Goal: Complete application form: Complete application form

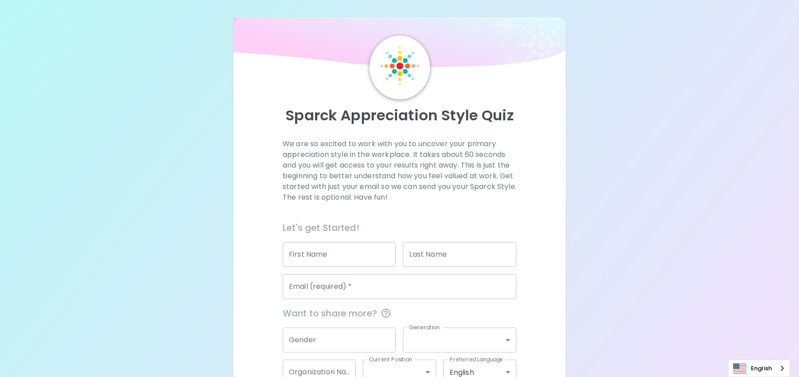
scroll to position [45, 0]
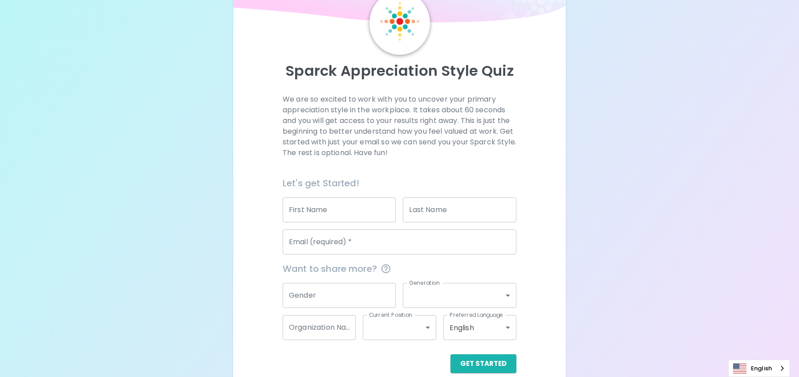
click at [322, 212] on input "First Name" at bounding box center [339, 209] width 113 height 25
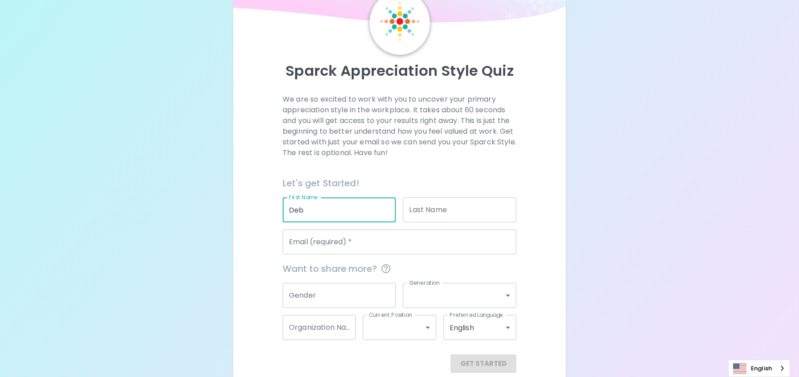
type input "Deb"
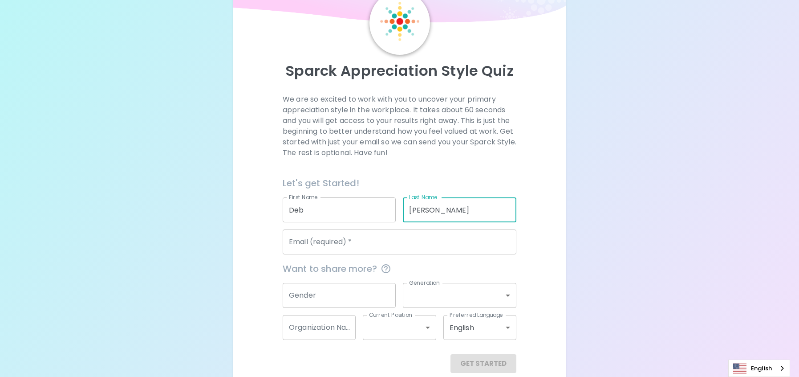
type input "[PERSON_NAME]"
click at [330, 243] on input "Email (required)   *" at bounding box center [400, 241] width 234 height 25
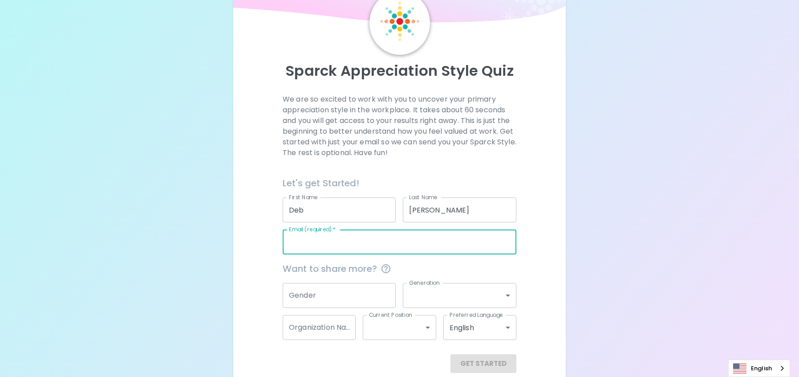
click at [324, 245] on input "Email (required)   *" at bounding box center [400, 241] width 234 height 25
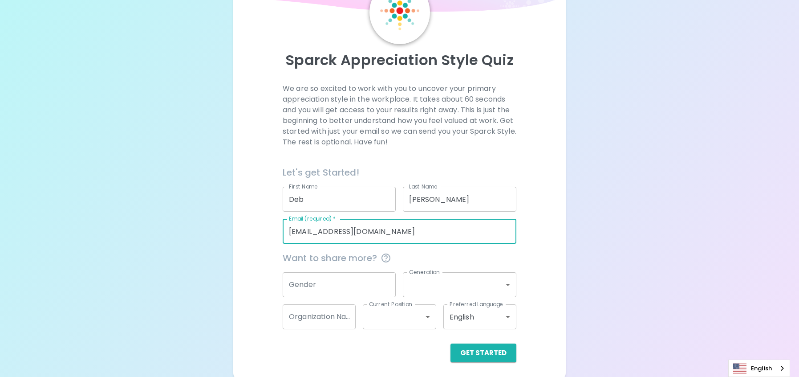
scroll to position [58, 0]
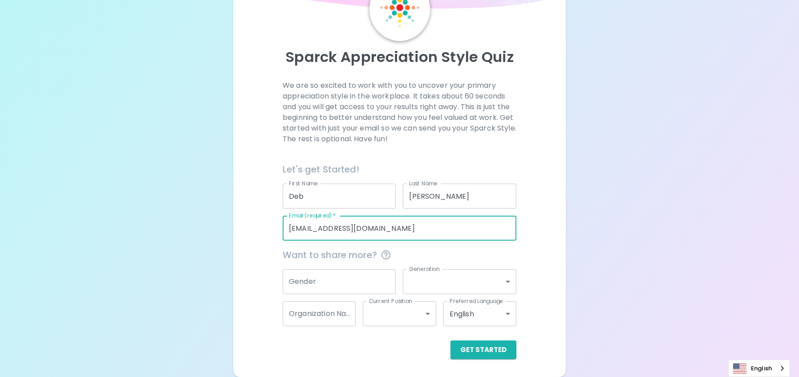
type input "[EMAIL_ADDRESS][DOMAIN_NAME]"
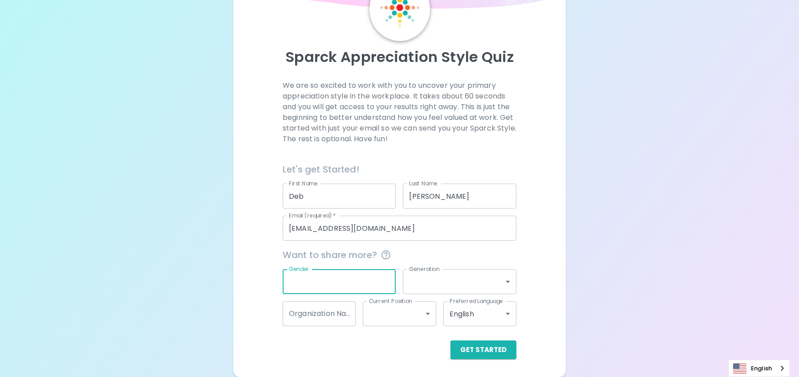
click at [322, 285] on input "Gender" at bounding box center [339, 281] width 113 height 25
type input "[DEMOGRAPHIC_DATA]"
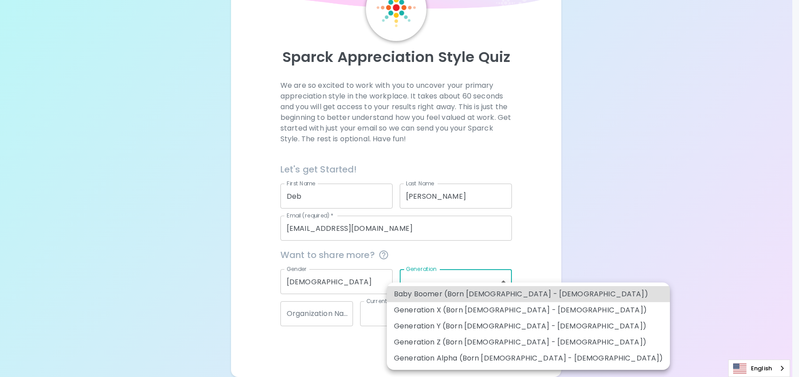
click at [439, 278] on body "Sparck Appreciation Style Quiz We are so excited to work with you to uncover yo…" at bounding box center [399, 159] width 799 height 435
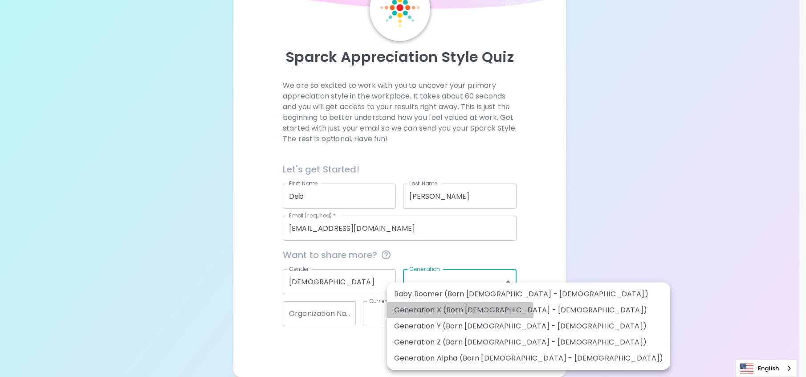
click at [420, 311] on li "Generation X (Born [DEMOGRAPHIC_DATA] - [DEMOGRAPHIC_DATA])" at bounding box center [528, 310] width 283 height 16
type input "generation_x"
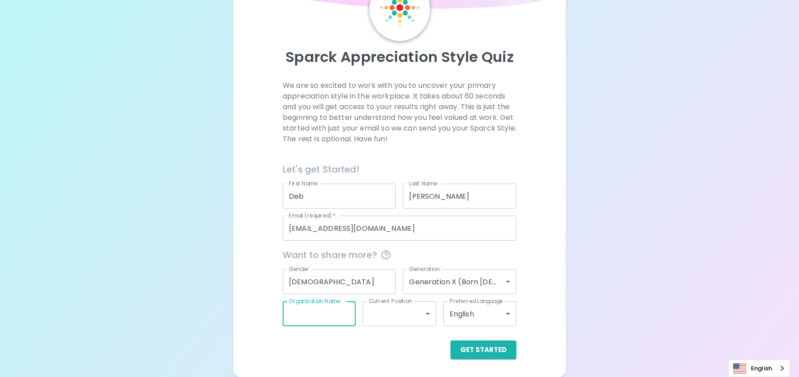
click at [324, 318] on input "Organization Name" at bounding box center [319, 313] width 73 height 25
click at [423, 340] on div "Get Started" at bounding box center [396, 342] width 241 height 33
click at [423, 311] on body "Sparck Appreciation Style Quiz We are so excited to work with you to uncover yo…" at bounding box center [399, 159] width 799 height 435
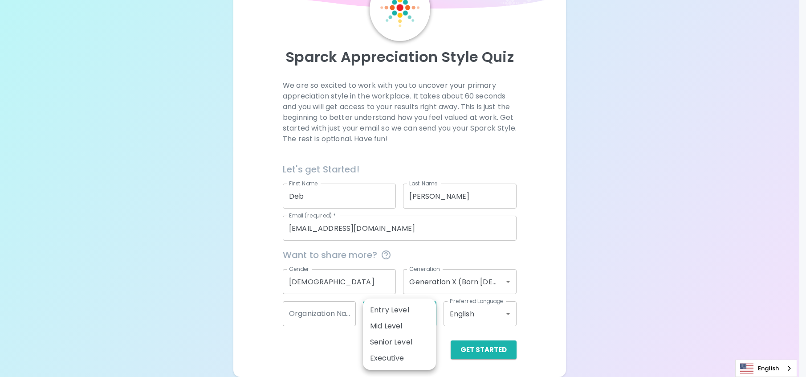
click at [382, 342] on li "Senior Level" at bounding box center [399, 342] width 73 height 16
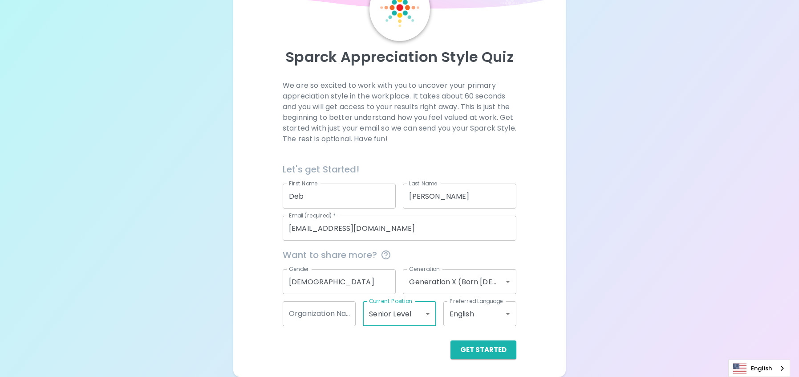
click at [426, 312] on body "Sparck Appreciation Style Quiz We are so excited to work with you to uncover yo…" at bounding box center [399, 159] width 799 height 435
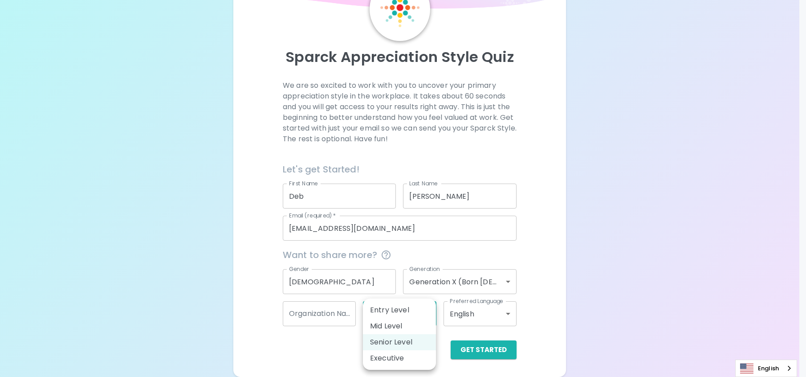
click at [395, 326] on li "Mid Level" at bounding box center [399, 326] width 73 height 16
type input "mid_level"
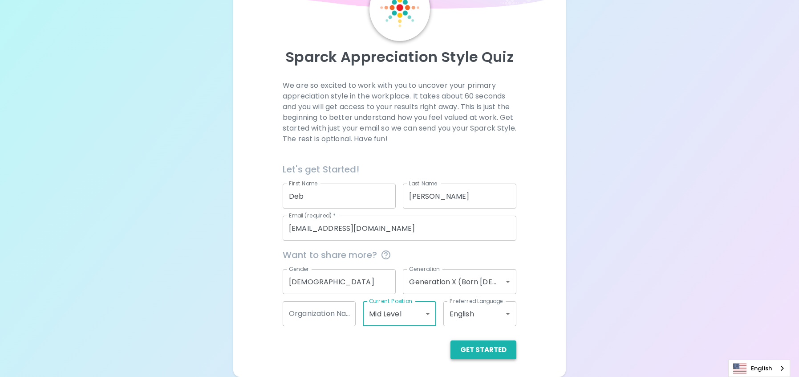
click at [469, 351] on button "Get Started" at bounding box center [484, 349] width 66 height 19
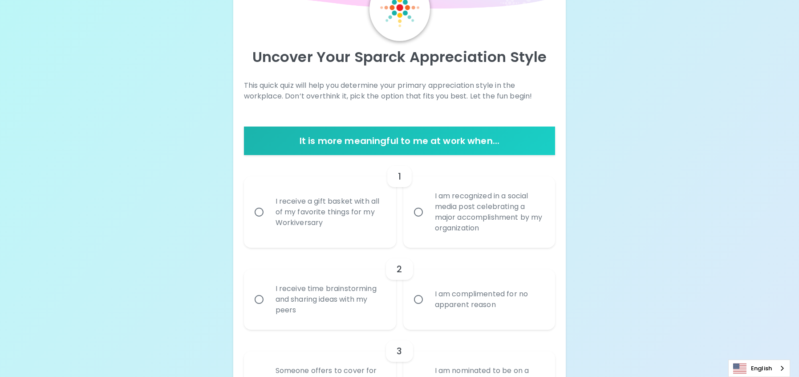
click at [258, 212] on input "I receive a gift basket with all of my favorite things for my Workiversary" at bounding box center [259, 212] width 19 height 19
radio input "true"
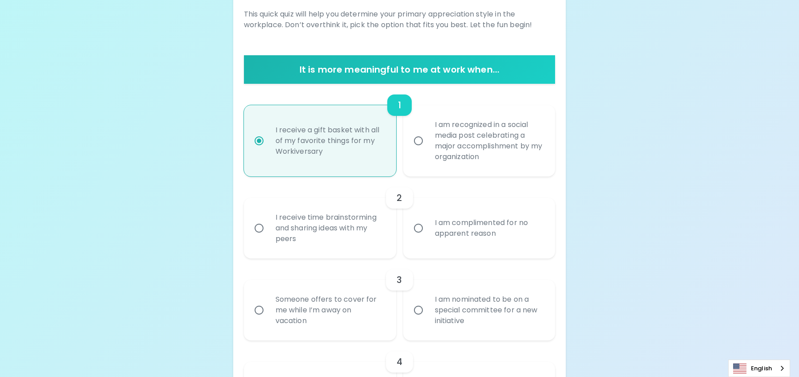
scroll to position [174, 0]
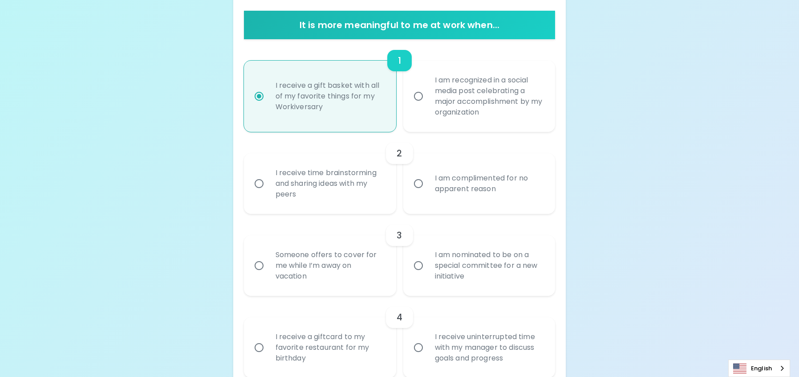
click at [418, 183] on input "I am complimented for no apparent reason" at bounding box center [418, 183] width 19 height 19
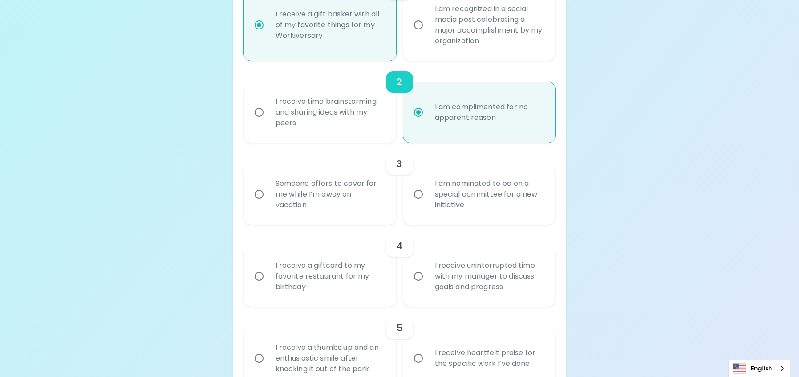
scroll to position [290, 0]
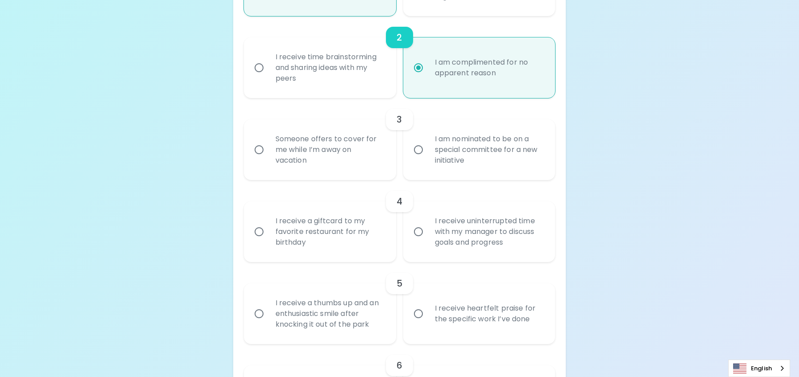
radio input "true"
click at [417, 148] on input "I am nominated to be on a special committee for a new initiative" at bounding box center [418, 149] width 19 height 19
radio input "false"
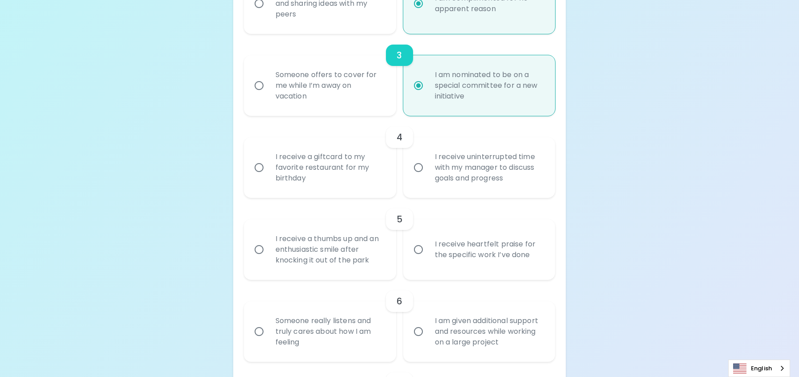
scroll to position [361, 0]
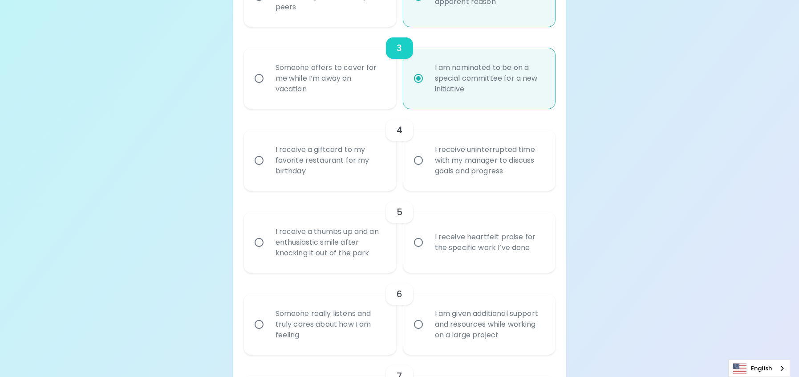
radio input "true"
click at [258, 160] on input "I receive a giftcard to my favorite restaurant for my birthday" at bounding box center [259, 160] width 19 height 19
radio input "false"
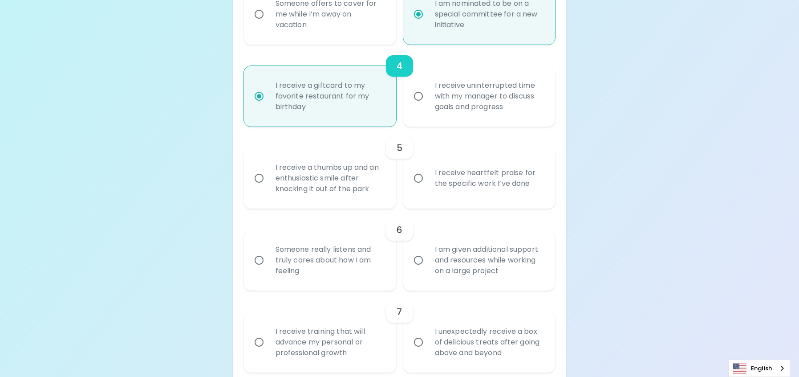
scroll to position [432, 0]
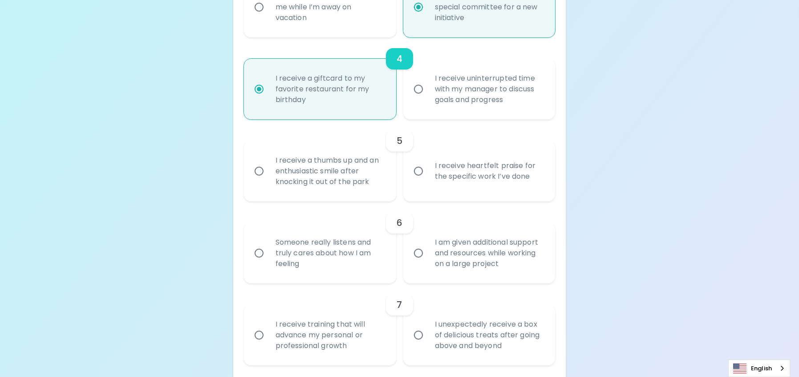
radio input "true"
click at [416, 170] on input "I receive heartfelt praise for the specific work I’ve done" at bounding box center [418, 171] width 19 height 19
radio input "false"
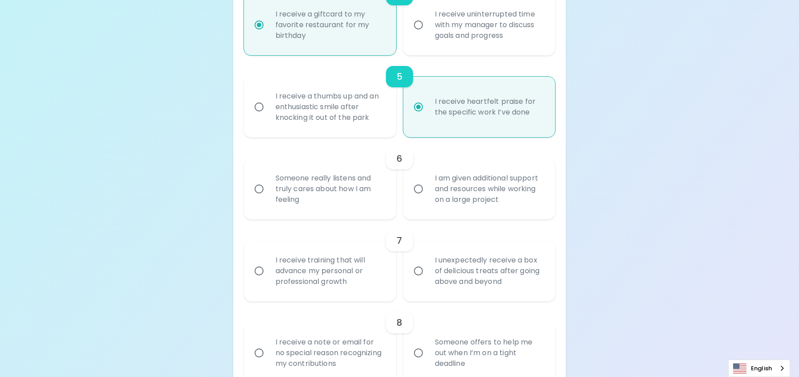
scroll to position [504, 0]
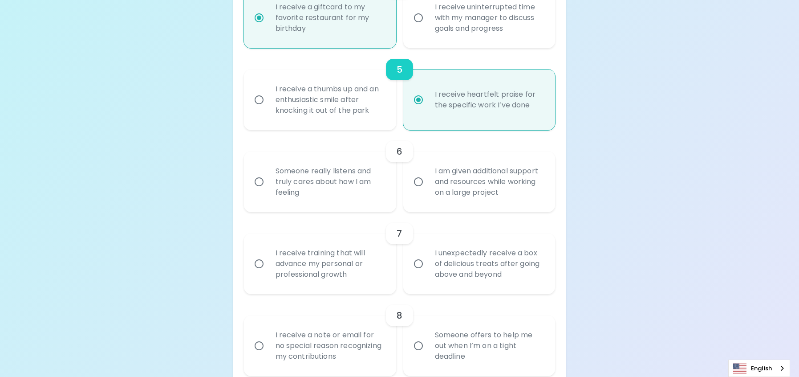
radio input "true"
click at [419, 180] on input "I am given additional support and resources while working on a large project" at bounding box center [418, 181] width 19 height 19
radio input "false"
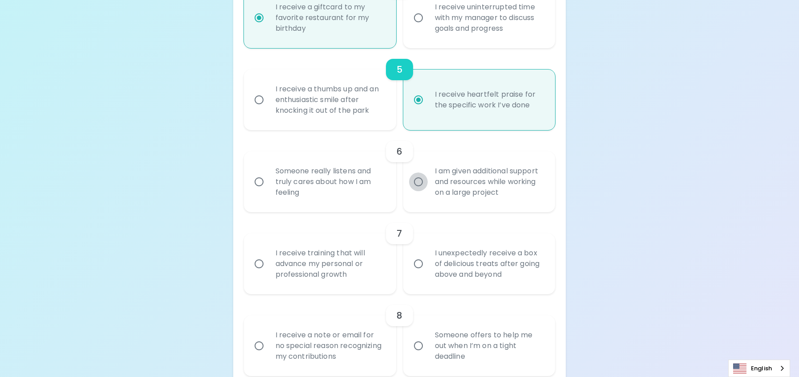
radio input "false"
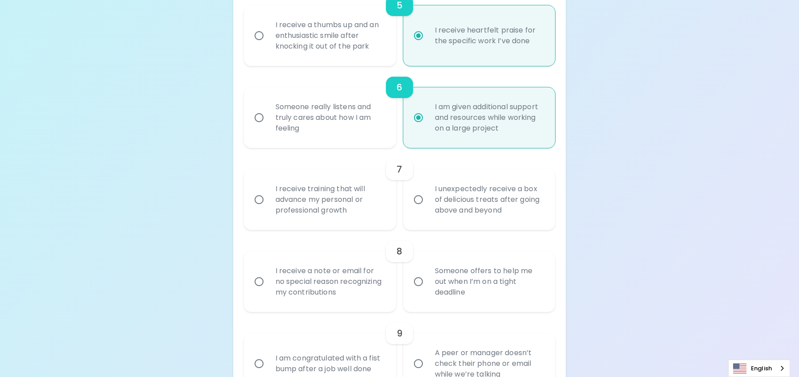
scroll to position [575, 0]
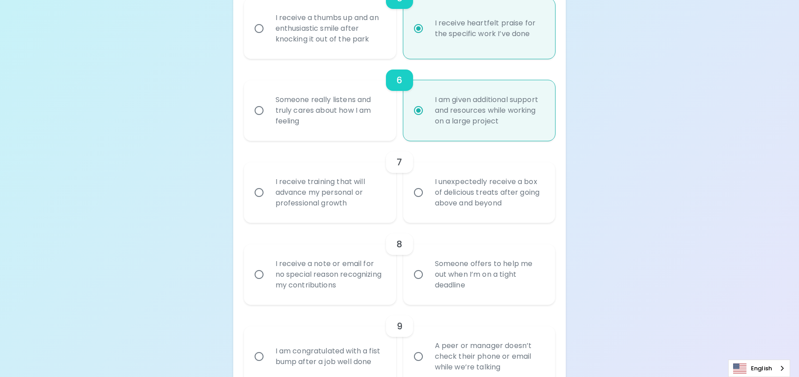
radio input "true"
click at [259, 192] on input "I receive training that will advance my personal or professional growth" at bounding box center [259, 192] width 19 height 19
radio input "false"
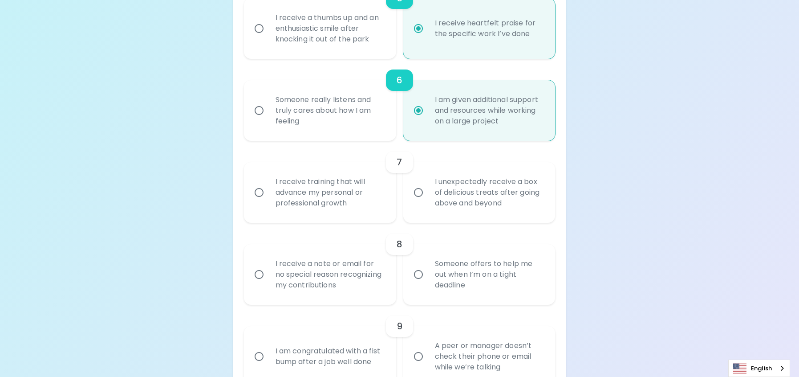
radio input "false"
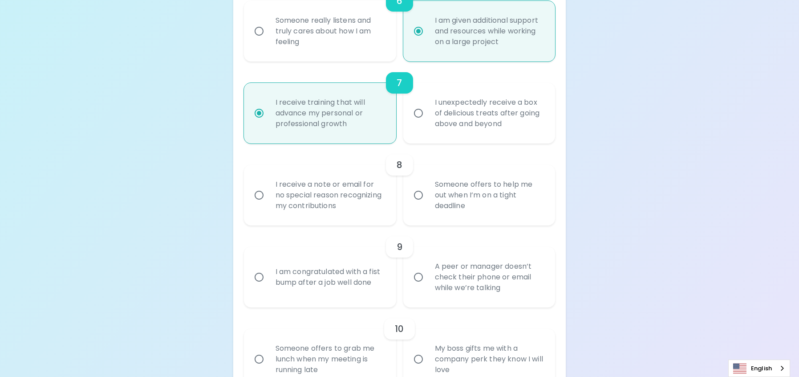
scroll to position [691, 0]
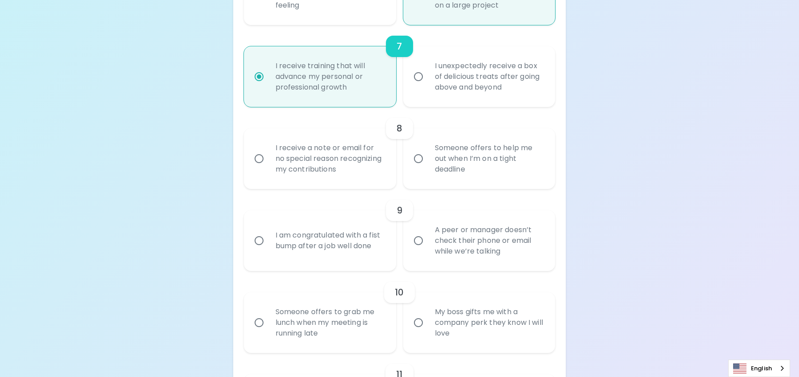
radio input "true"
drag, startPoint x: 260, startPoint y: 158, endPoint x: 348, endPoint y: 168, distance: 88.7
click at [259, 157] on input "I receive a note or email for no special reason recognizing my contributions" at bounding box center [259, 158] width 19 height 19
radio input "false"
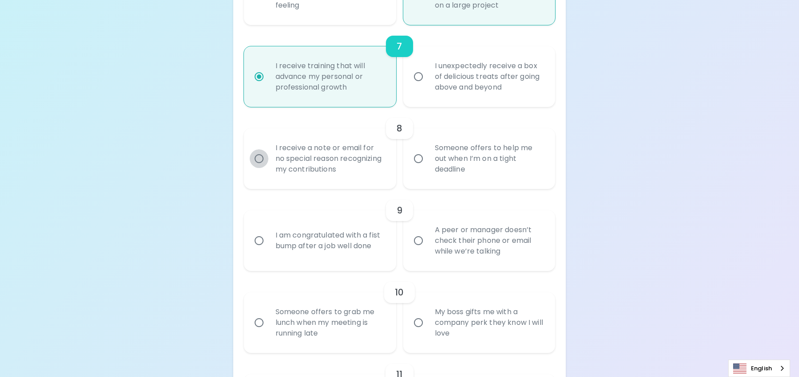
radio input "false"
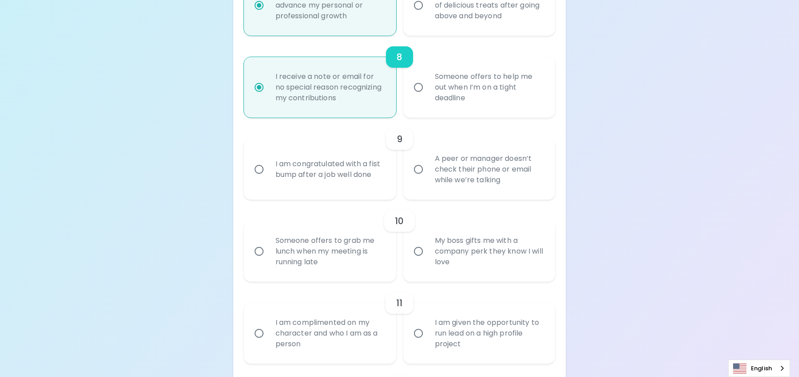
scroll to position [807, 0]
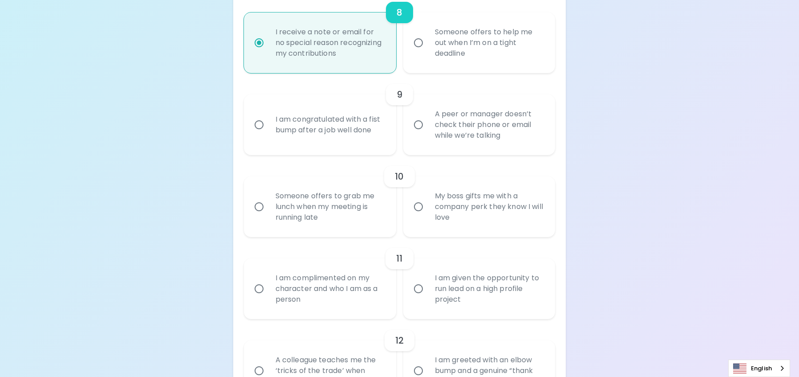
radio input "true"
click at [420, 205] on input "My boss gifts me with a company perk they know I will love" at bounding box center [418, 206] width 19 height 19
radio input "false"
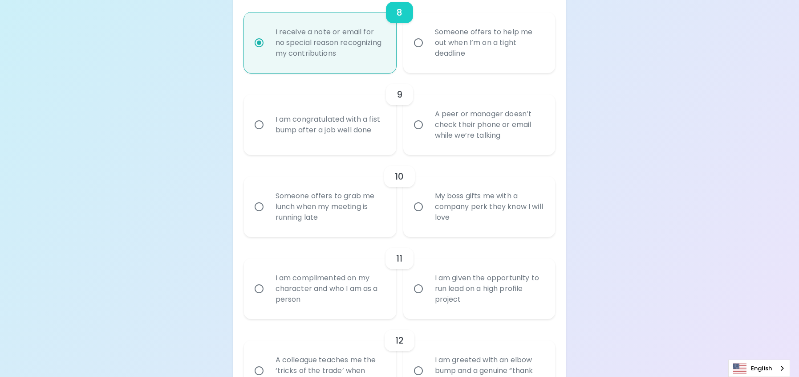
radio input "false"
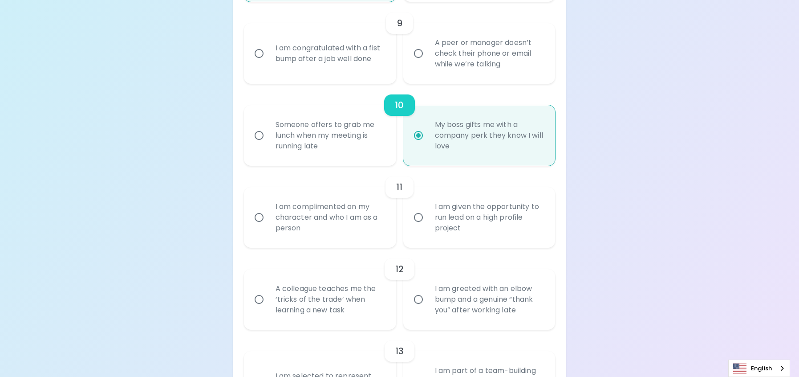
scroll to position [789, 0]
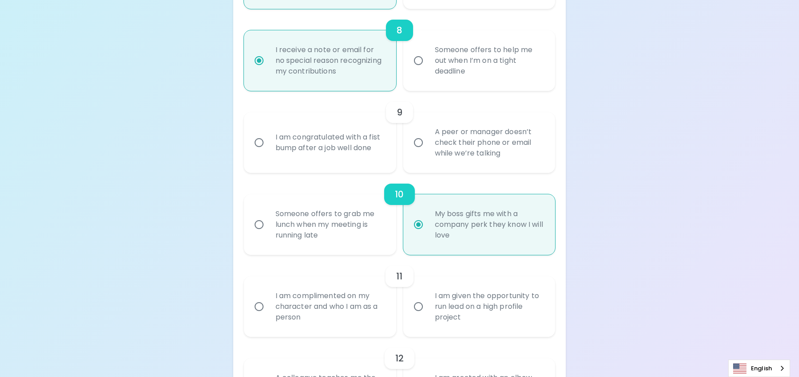
radio input "true"
drag, startPoint x: 260, startPoint y: 141, endPoint x: 301, endPoint y: 147, distance: 41.1
click at [260, 141] on input "I am congratulated with a fist bump after a job well done" at bounding box center [259, 142] width 19 height 19
radio input "false"
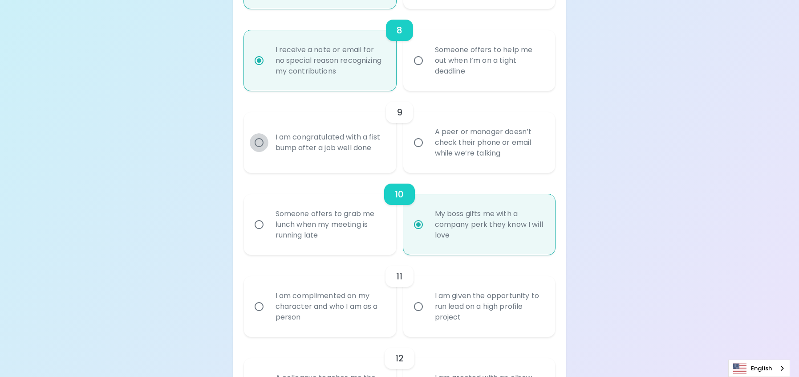
radio input "false"
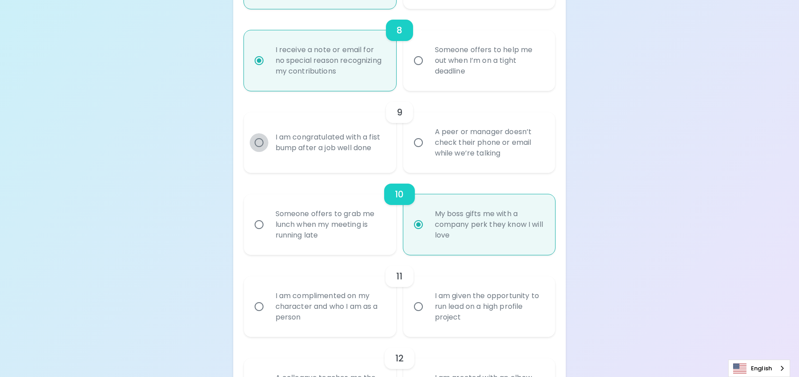
radio input "false"
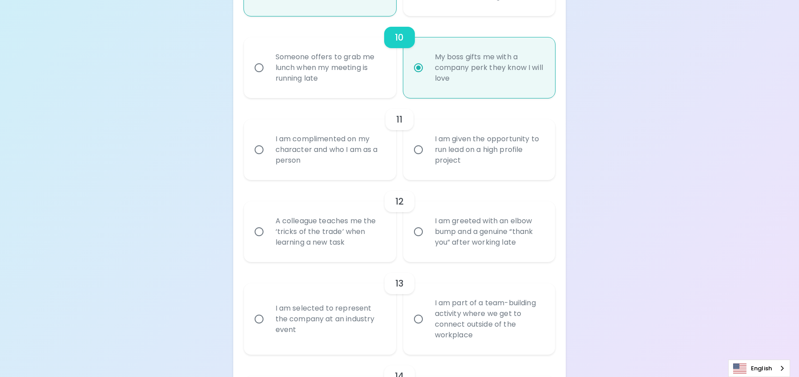
scroll to position [949, 0]
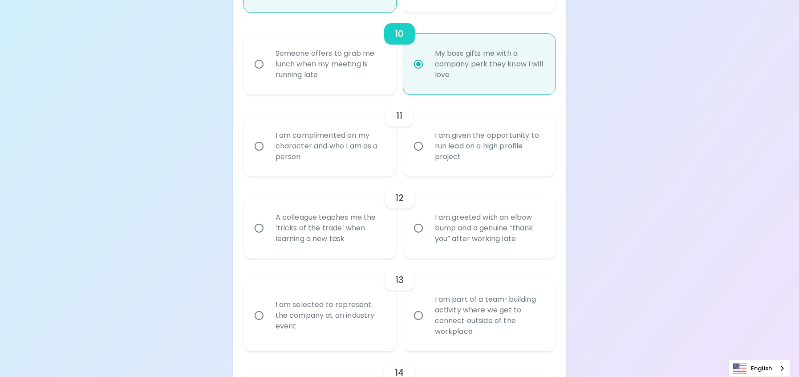
radio input "true"
click at [253, 220] on input "A colleague teaches me the ‘tricks of the trade’ when learning a new task" at bounding box center [259, 228] width 19 height 19
radio input "false"
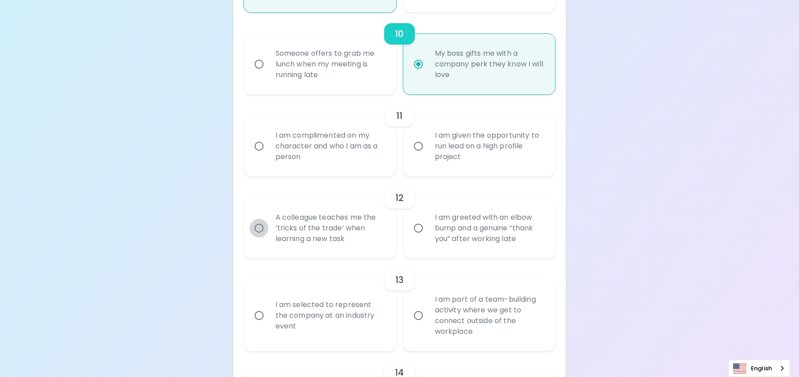
radio input "false"
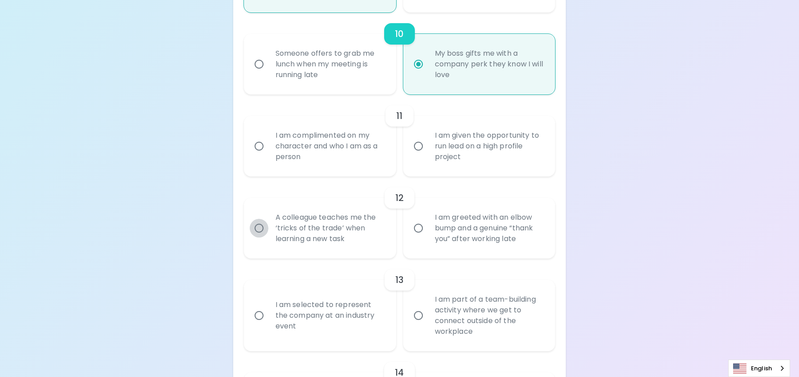
radio input "true"
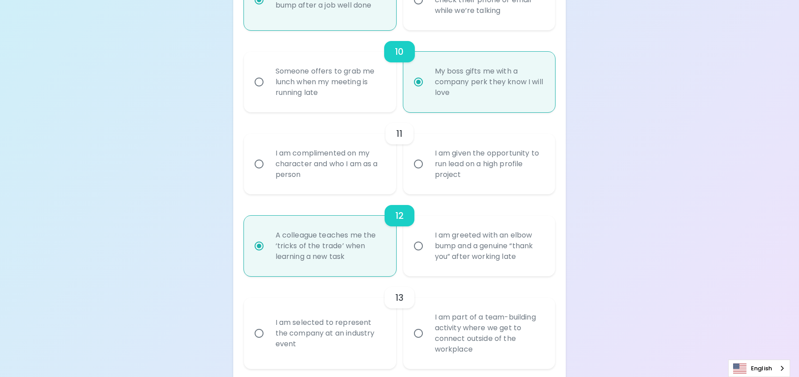
scroll to position [976, 0]
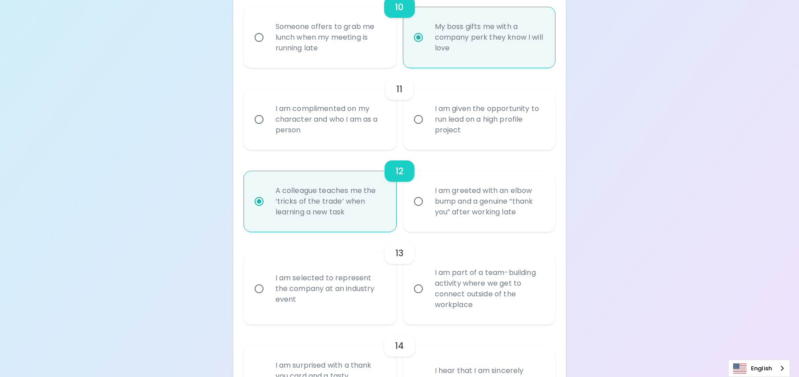
radio input "true"
click at [260, 118] on input "I am complimented on my character and who I am as a person" at bounding box center [259, 119] width 19 height 19
radio input "false"
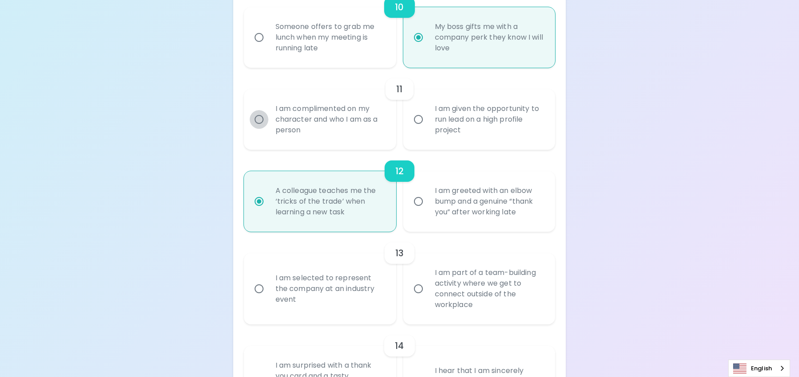
radio input "false"
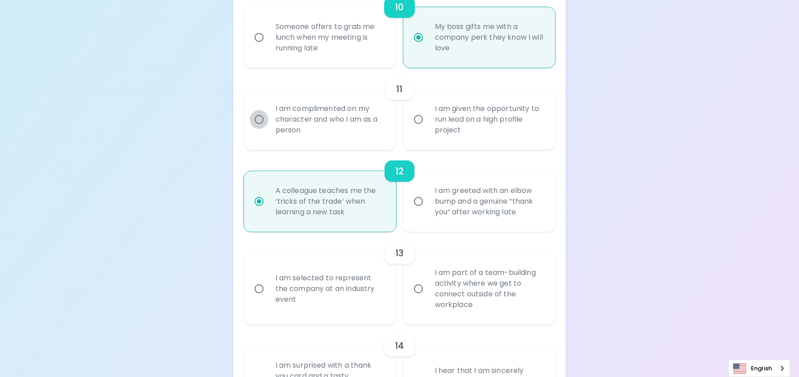
radio input "false"
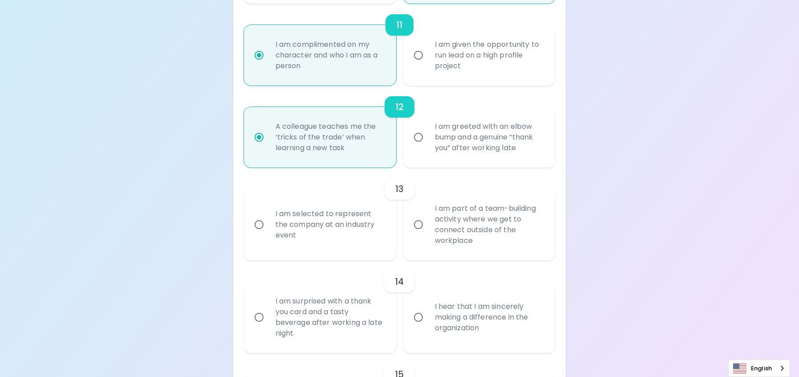
scroll to position [1047, 0]
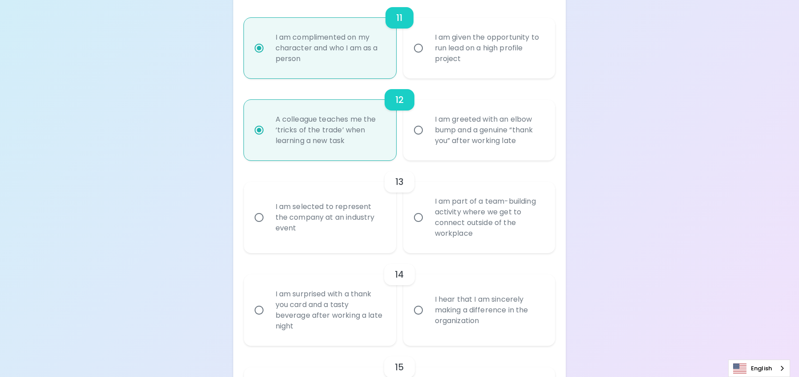
radio input "true"
click at [417, 216] on input "I am part of a team-building activity where we get to connect outside of the wo…" at bounding box center [418, 217] width 19 height 19
radio input "false"
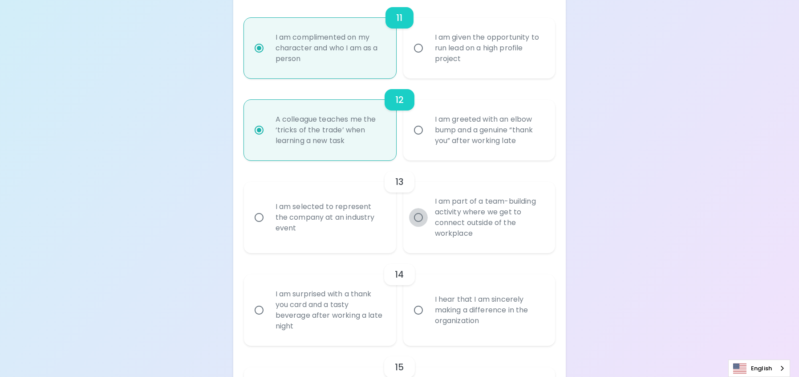
radio input "false"
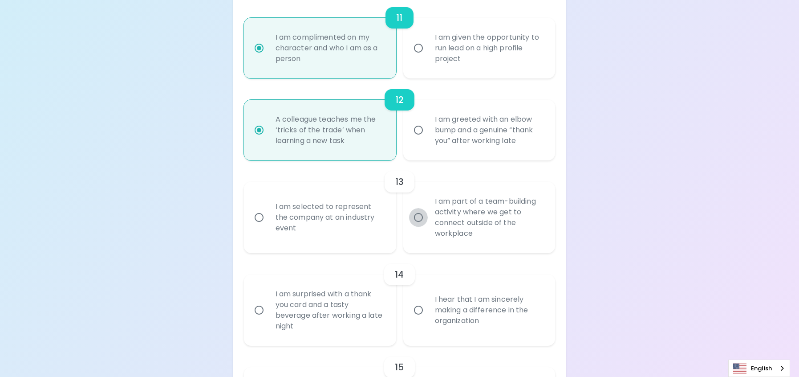
radio input "false"
radio input "true"
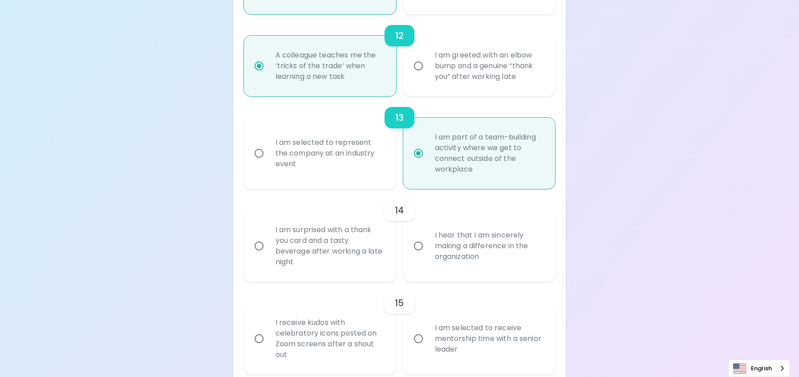
scroll to position [1118, 0]
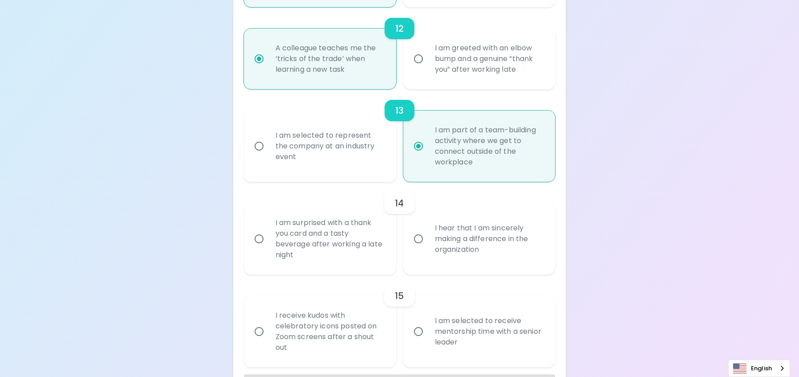
radio input "true"
click at [417, 238] on input "I hear that I am sincerely making a difference in the organization" at bounding box center [418, 238] width 19 height 19
radio input "false"
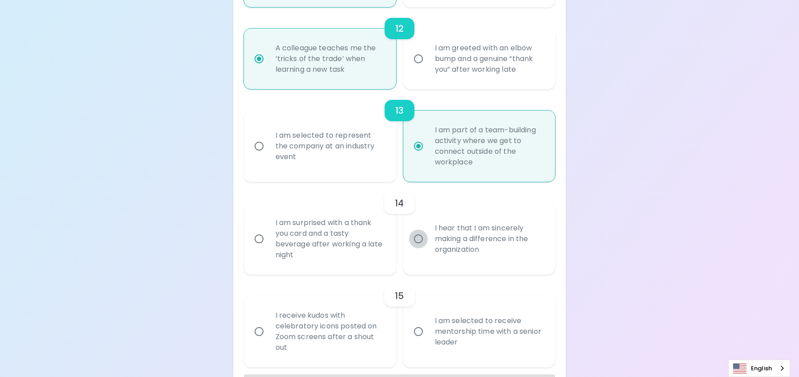
radio input "false"
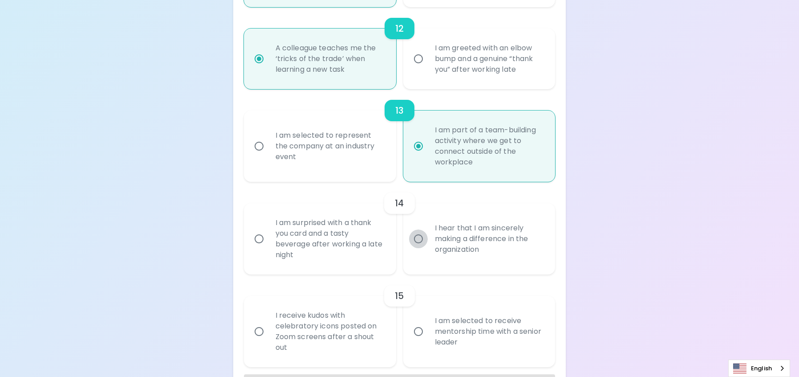
radio input "false"
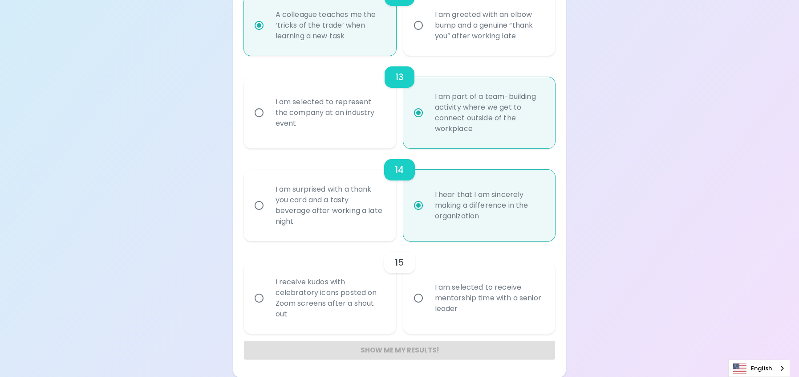
scroll to position [1152, 0]
radio input "true"
click at [420, 297] on input "I am selected to receive mentorship time with a senior leader" at bounding box center [418, 297] width 19 height 19
radio input "false"
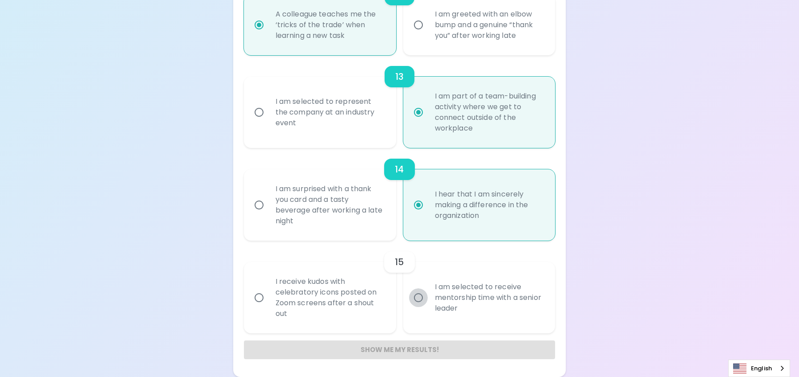
radio input "false"
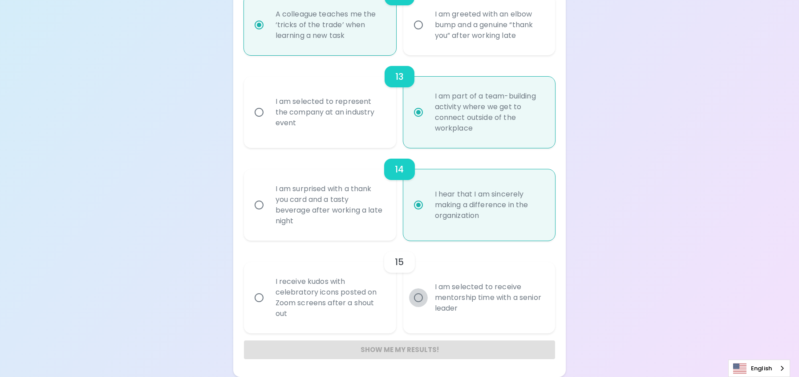
radio input "false"
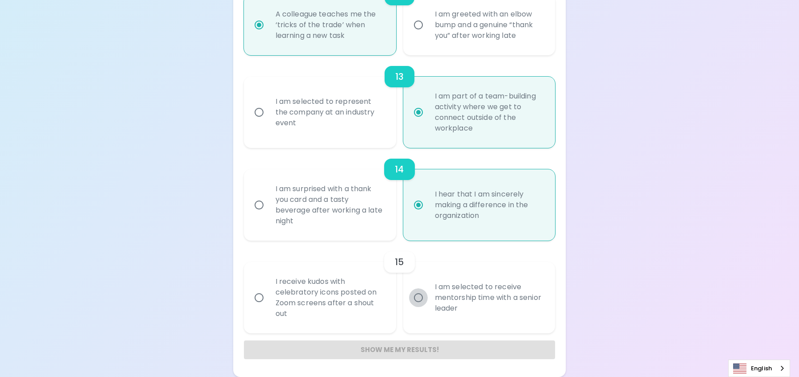
radio input "false"
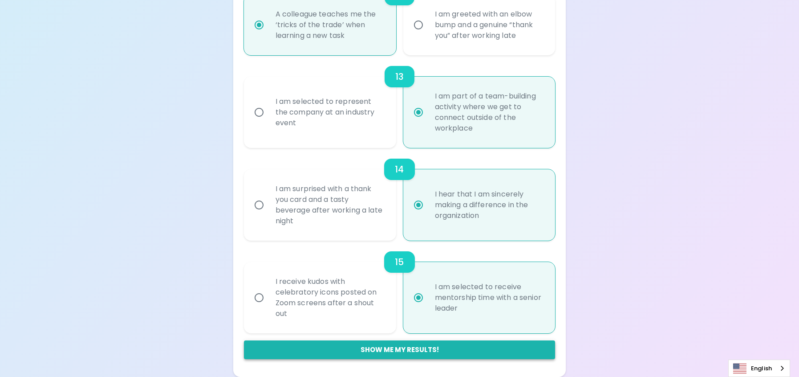
radio input "true"
click at [397, 352] on button "Show me my results!" at bounding box center [400, 349] width 312 height 19
radio input "false"
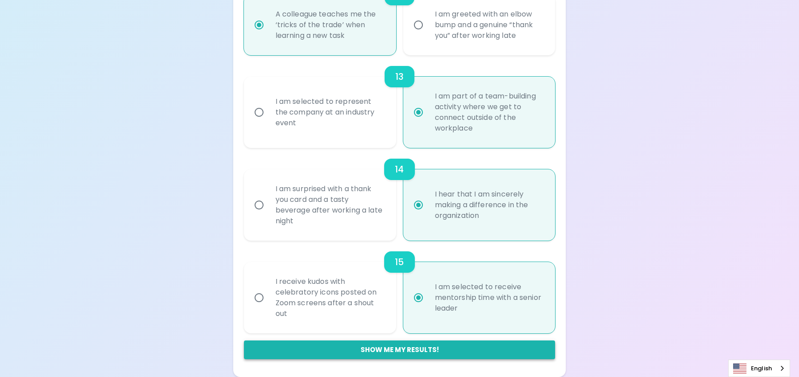
radio input "false"
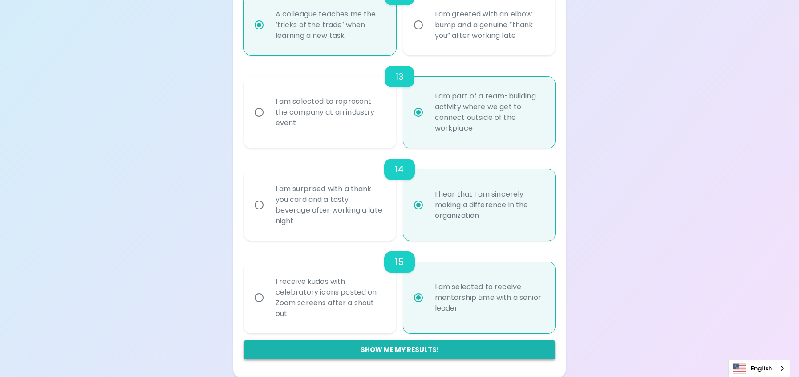
radio input "false"
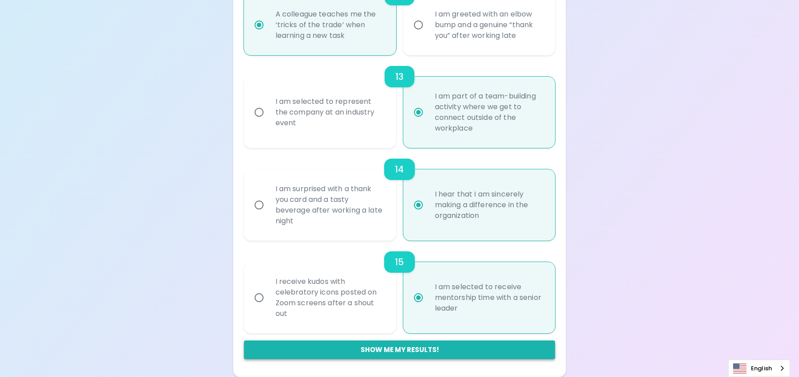
radio input "false"
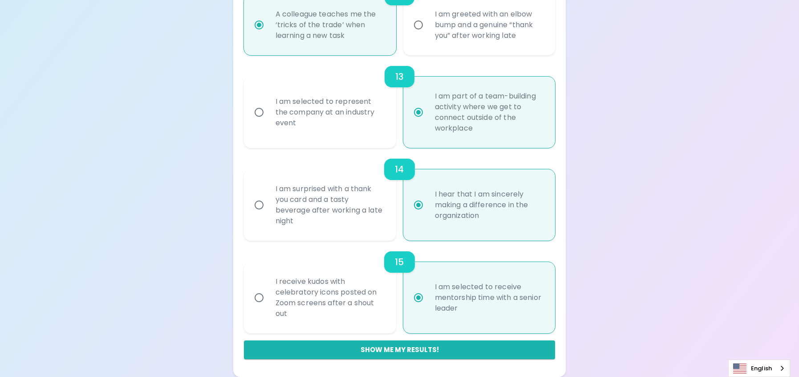
radio input "false"
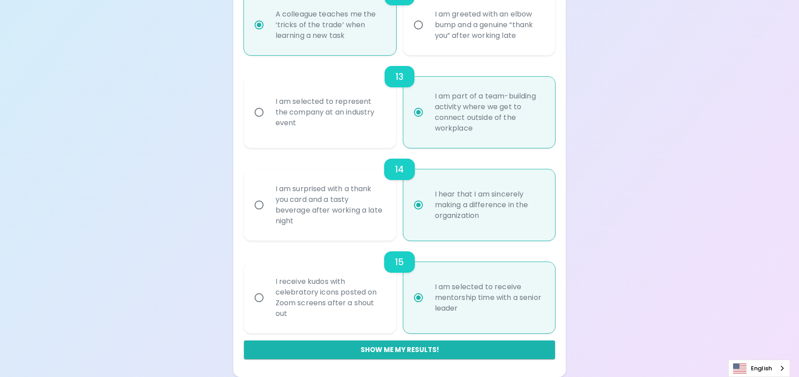
radio input "false"
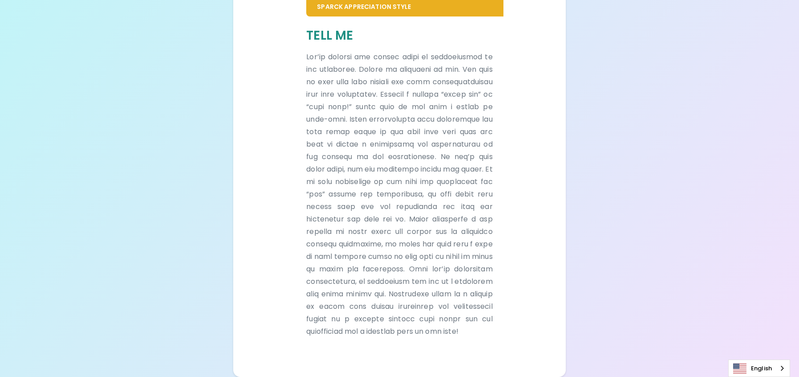
scroll to position [234, 0]
